Goal: Navigation & Orientation: Find specific page/section

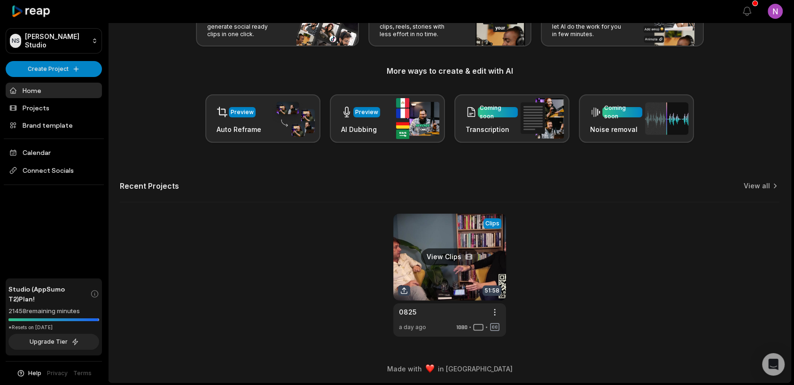
click at [453, 281] on link at bounding box center [449, 275] width 113 height 123
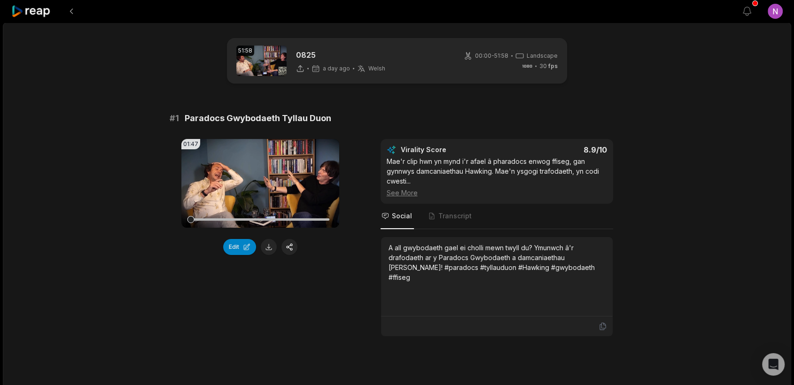
click at [251, 64] on img at bounding box center [261, 61] width 50 height 31
click at [466, 56] on icon at bounding box center [468, 55] width 6 height 7
click at [73, 13] on button at bounding box center [71, 11] width 17 height 17
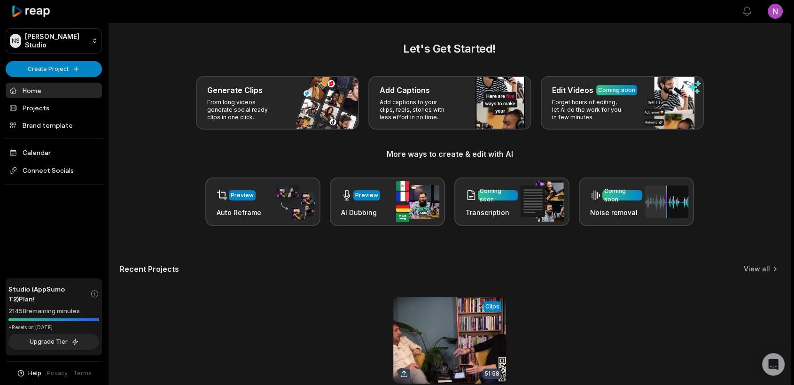
scroll to position [83, 0]
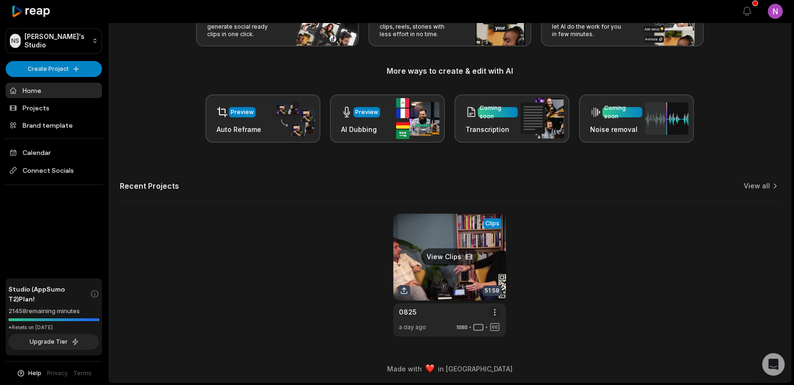
click at [496, 302] on html "NS Nindy's Studio Create Project Home Projects Brand template Calendar Connect …" at bounding box center [397, 109] width 794 height 385
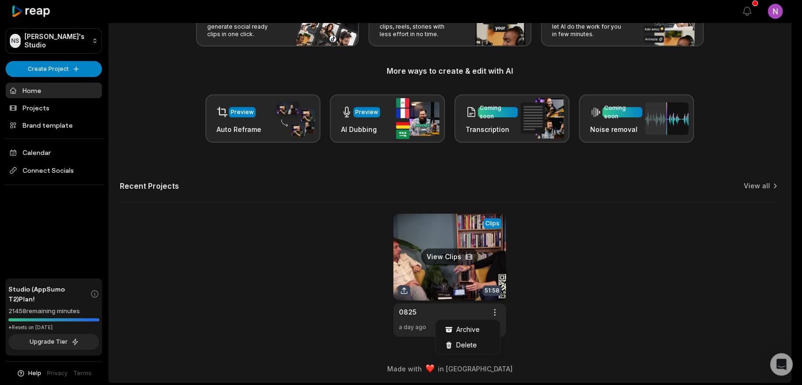
click at [457, 274] on html "NS Nindy's Studio Create Project Home Projects Brand template Calendar Connect …" at bounding box center [401, 109] width 802 height 385
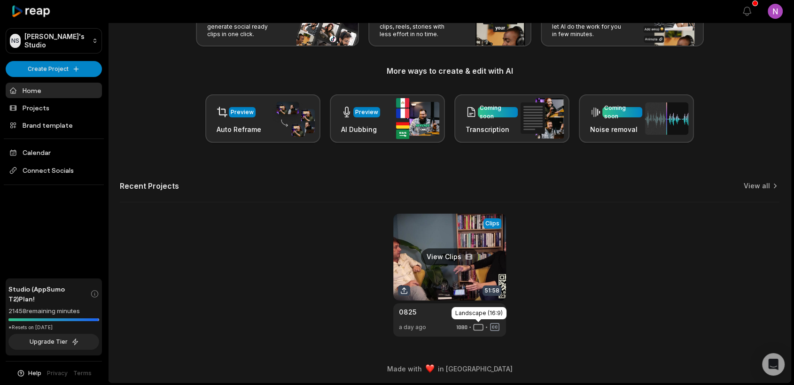
click at [477, 326] on icon at bounding box center [478, 327] width 11 height 11
